Goal: Check status: Check status

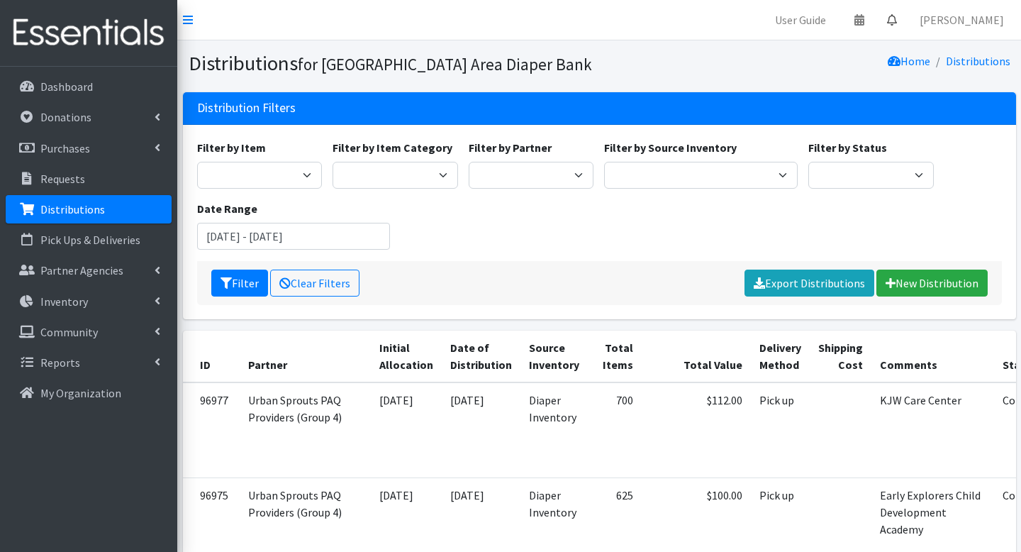
click at [897, 20] on icon at bounding box center [892, 19] width 10 height 11
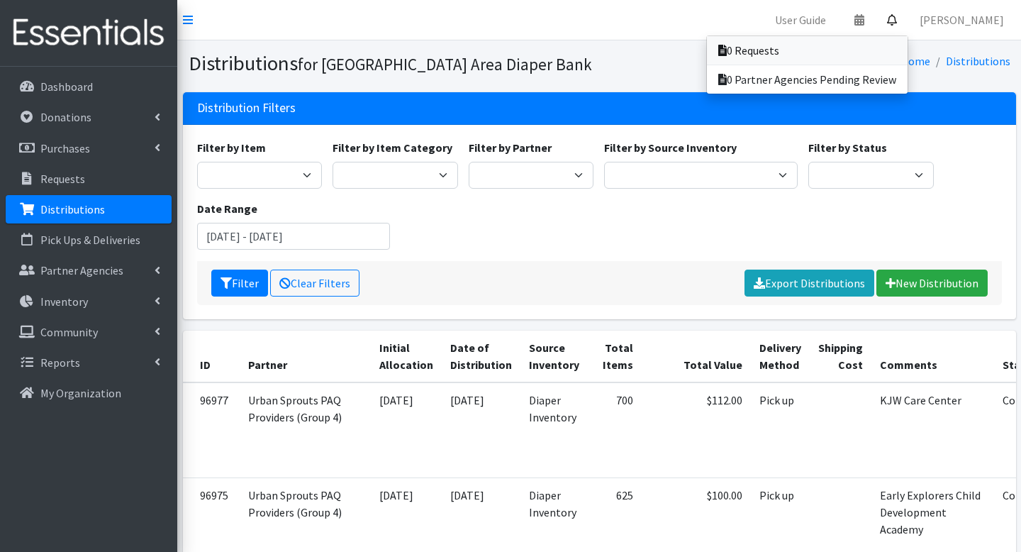
click at [865, 48] on link "0 Requests" at bounding box center [807, 50] width 201 height 28
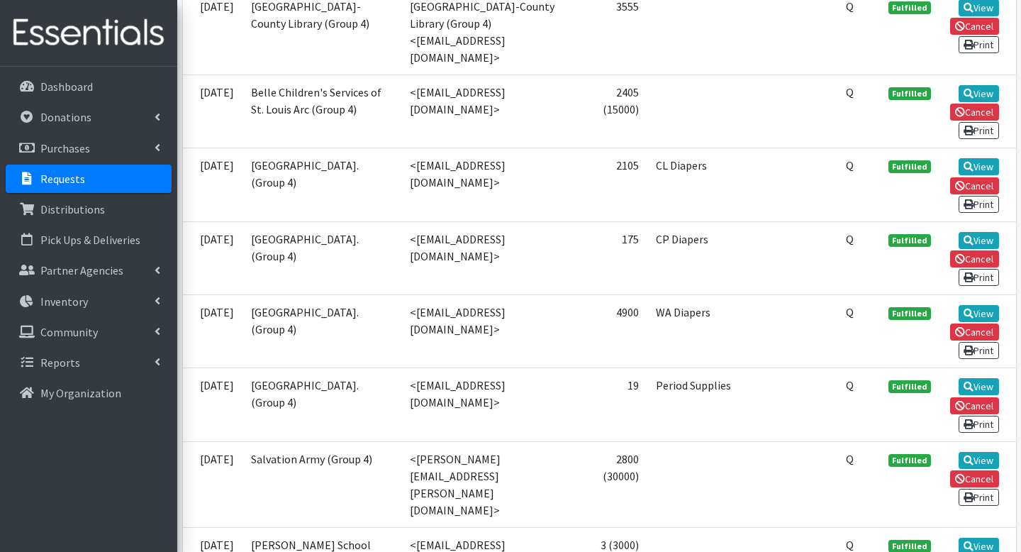
scroll to position [511, 0]
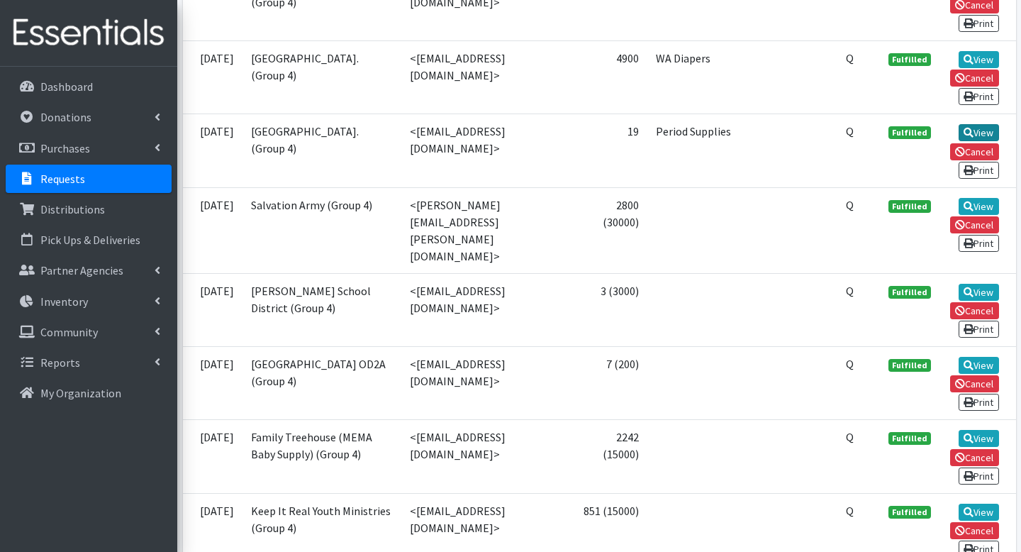
click at [984, 141] on link "View" at bounding box center [979, 132] width 40 height 17
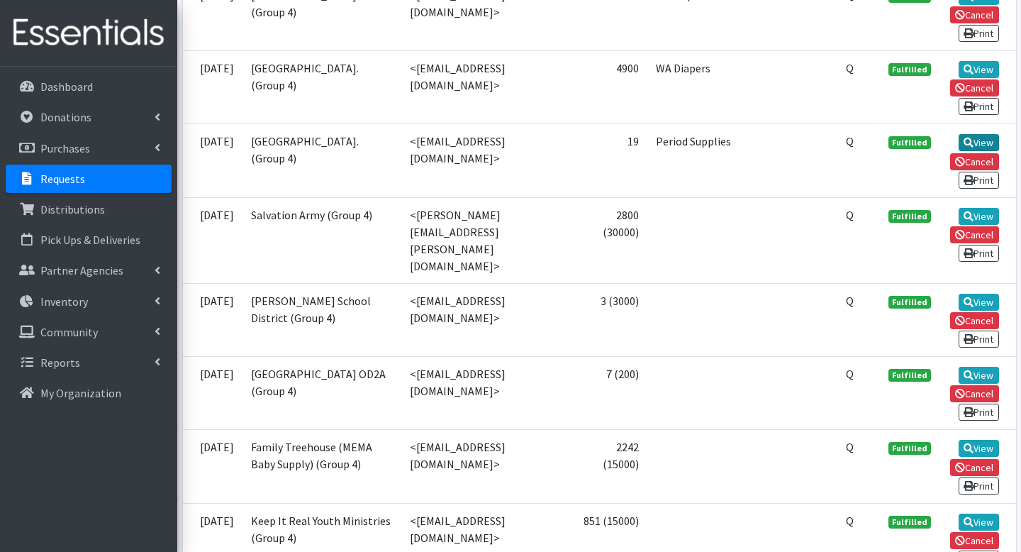
scroll to position [738, 0]
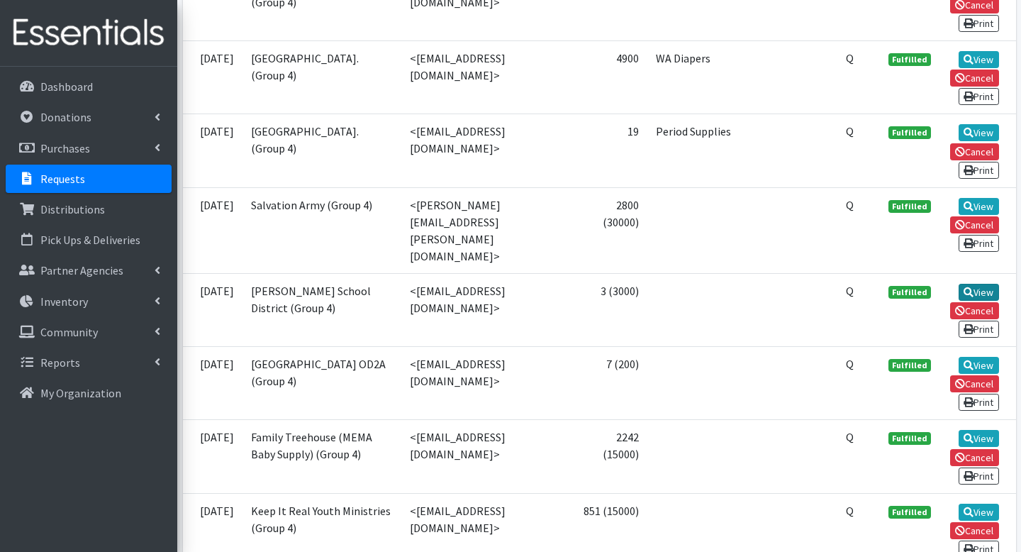
click at [969, 297] on icon at bounding box center [969, 292] width 10 height 10
click at [976, 374] on link "View" at bounding box center [979, 365] width 40 height 17
